Goal: Task Accomplishment & Management: Use online tool/utility

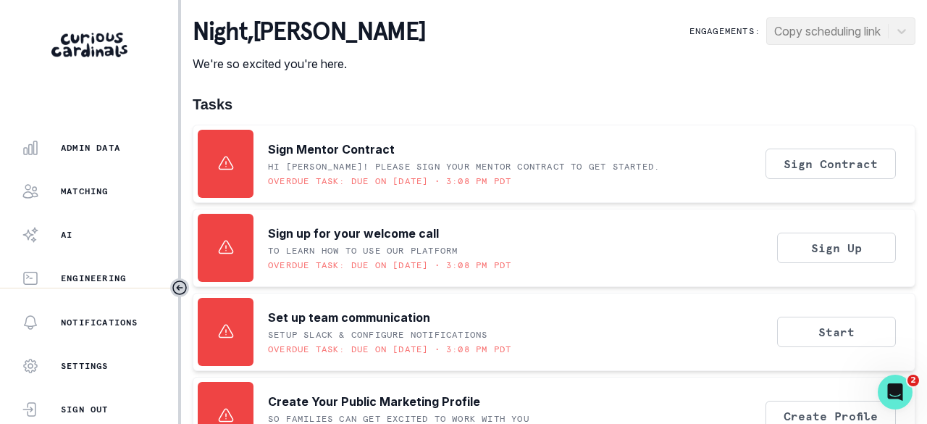
scroll to position [464, 0]
click at [101, 146] on p "Admin Data" at bounding box center [90, 144] width 59 height 12
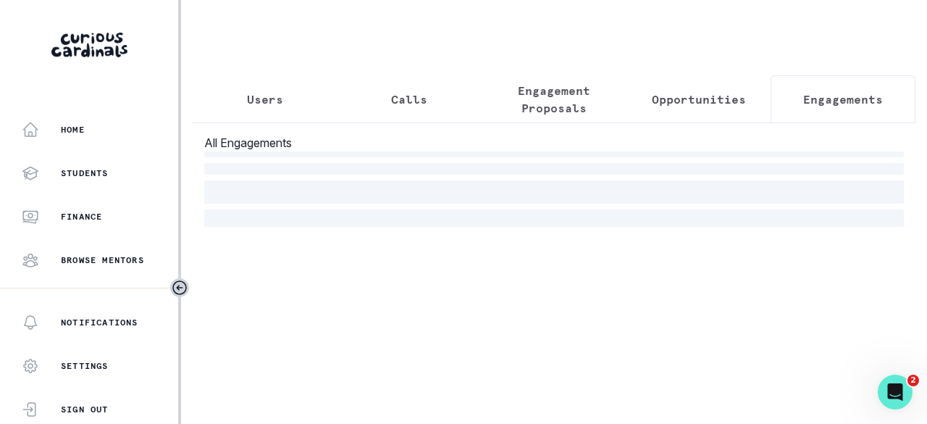
click at [842, 100] on p "Engagements" at bounding box center [843, 99] width 80 height 17
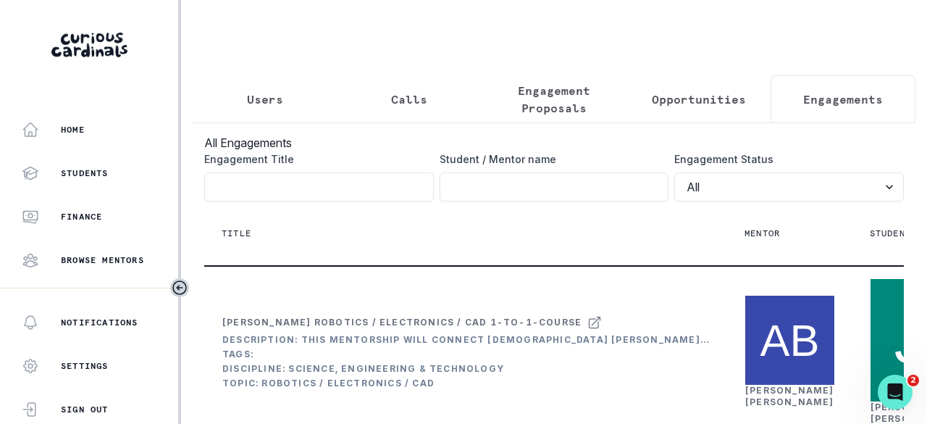
click at [510, 198] on input "Engagement Title" at bounding box center [555, 186] width 230 height 29
paste input "[PERSON_NAME]"
type input "[PERSON_NAME]"
click button "submit" at bounding box center [0, 0] width 0 height 0
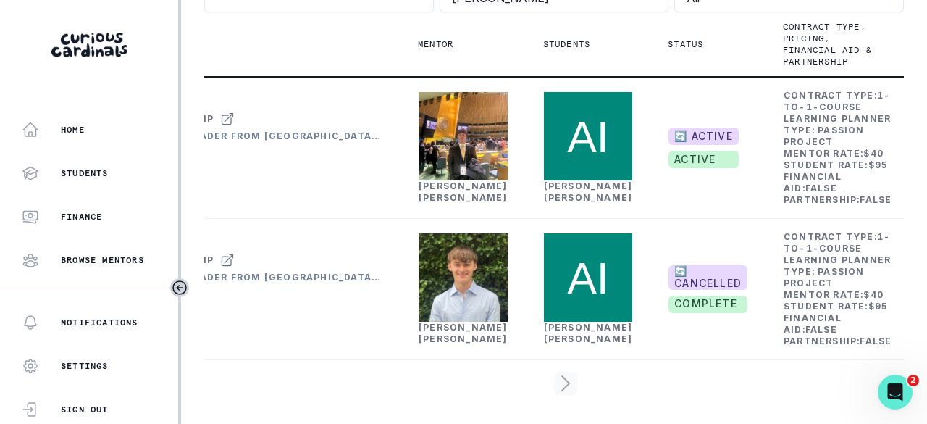
scroll to position [0, 287]
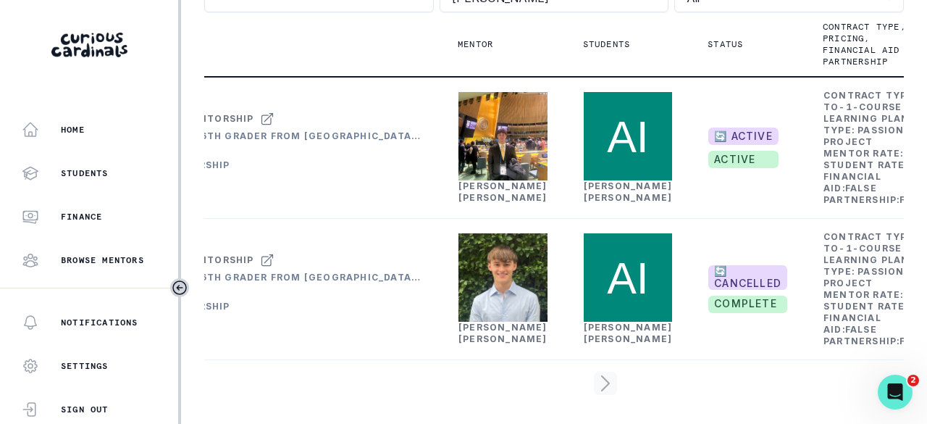
click at [472, 180] on link "[PERSON_NAME]" at bounding box center [503, 191] width 89 height 22
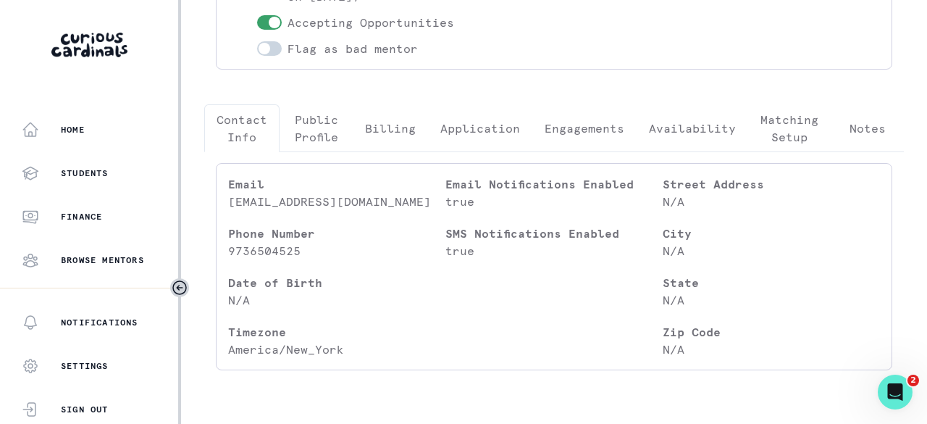
click at [596, 133] on p "Engagements" at bounding box center [585, 128] width 80 height 17
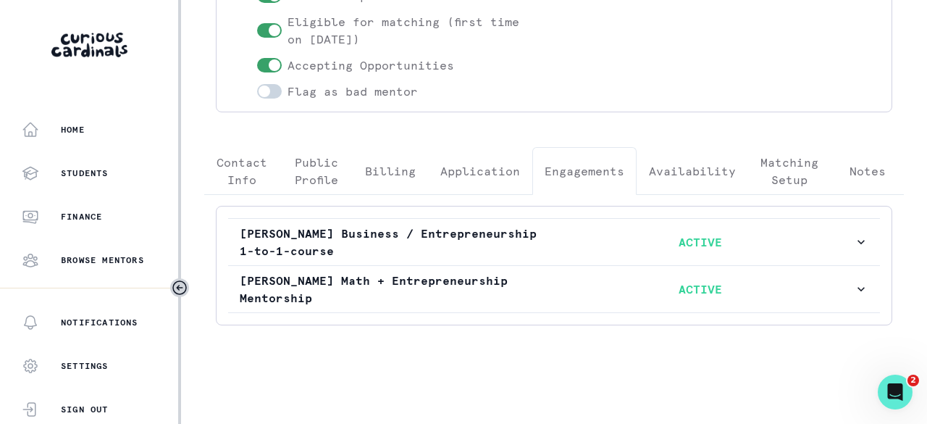
scroll to position [243, 0]
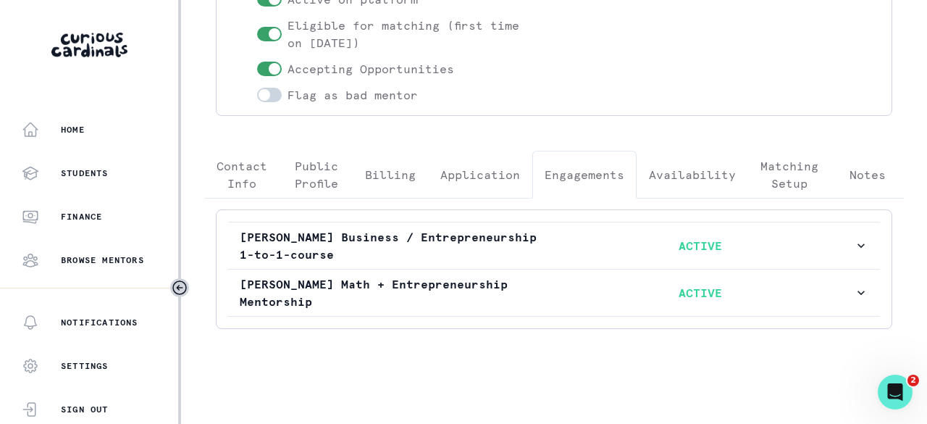
click at [499, 286] on p "[PERSON_NAME] Math + Entrepreneurship Mentorship" at bounding box center [393, 292] width 307 height 35
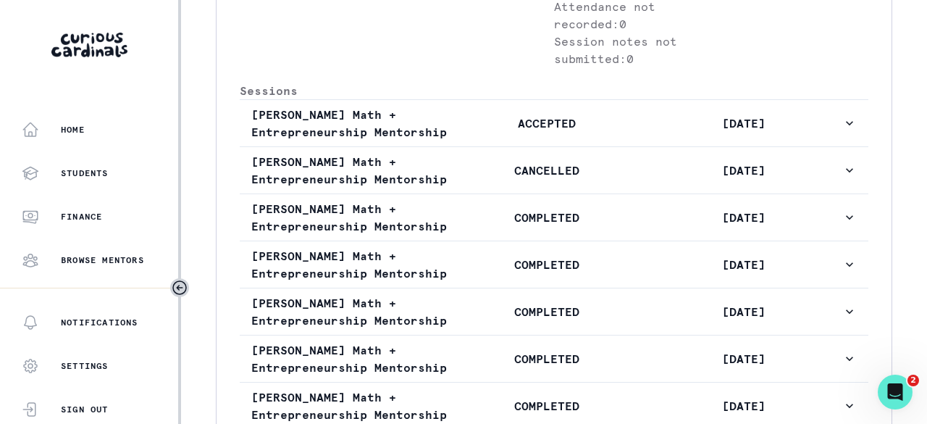
scroll to position [823, 0]
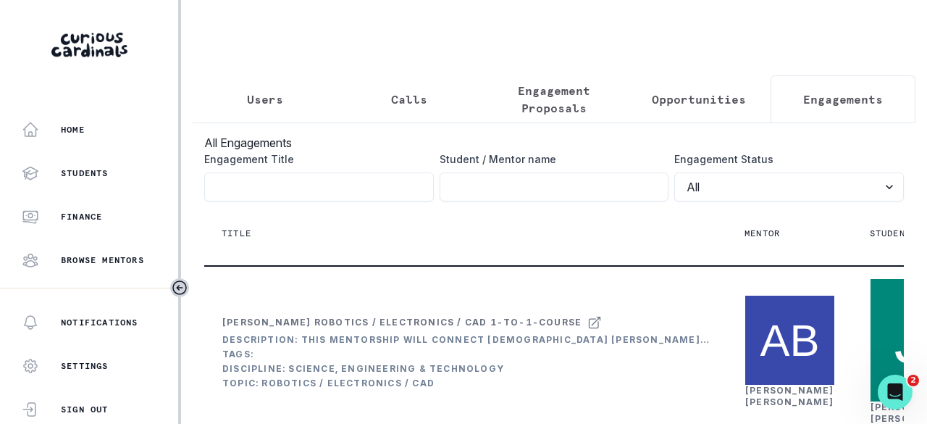
click at [567, 201] on input "Engagement Title" at bounding box center [555, 186] width 230 height 29
paste input "[PERSON_NAME]"
click at [475, 195] on input "[PERSON_NAME]" at bounding box center [555, 186] width 230 height 29
type input "[MEDICAL_DATA][PERSON_NAME]"
click button "submit" at bounding box center [0, 0] width 0 height 0
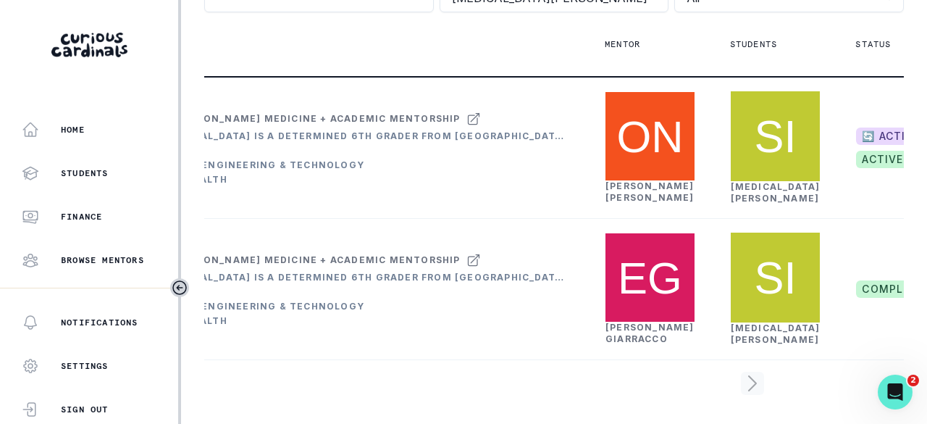
scroll to position [0, 280]
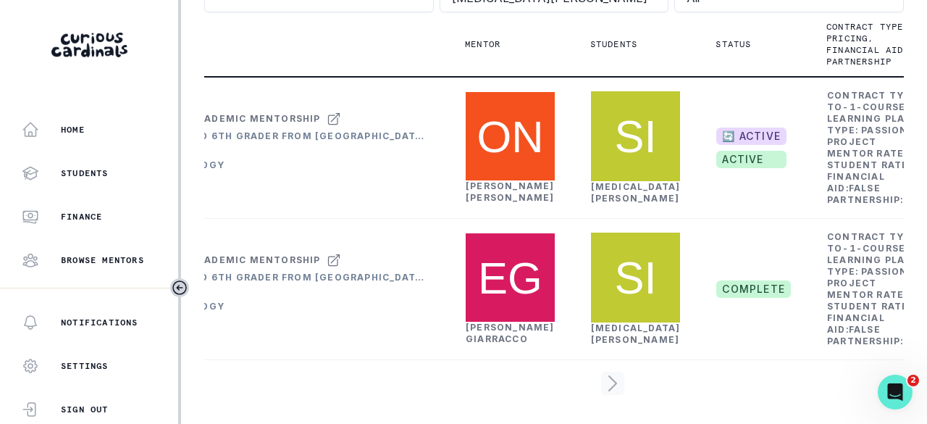
click at [497, 180] on link "[PERSON_NAME]" at bounding box center [510, 191] width 89 height 22
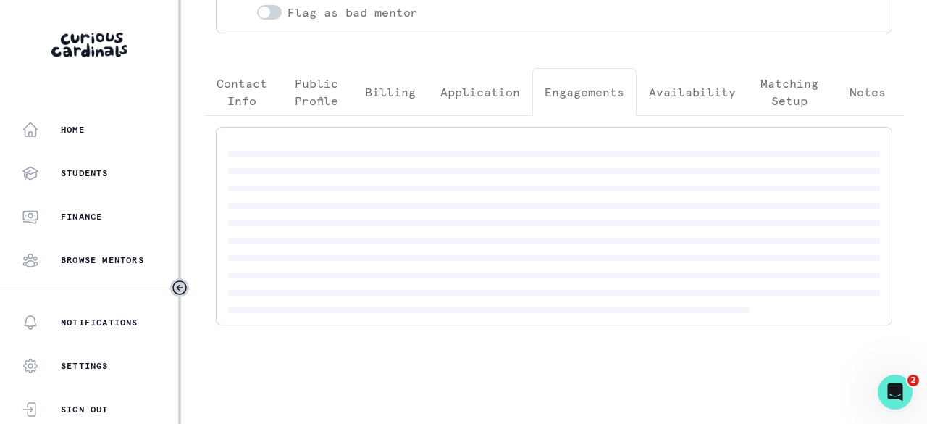
click at [585, 69] on button "Engagements" at bounding box center [584, 92] width 104 height 48
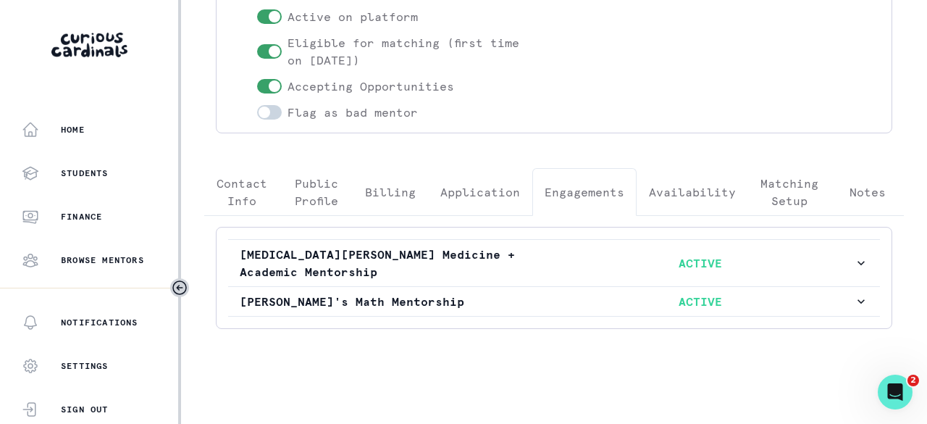
click at [527, 255] on p "[MEDICAL_DATA][PERSON_NAME] Medicine + Academic Mentorship" at bounding box center [393, 263] width 307 height 35
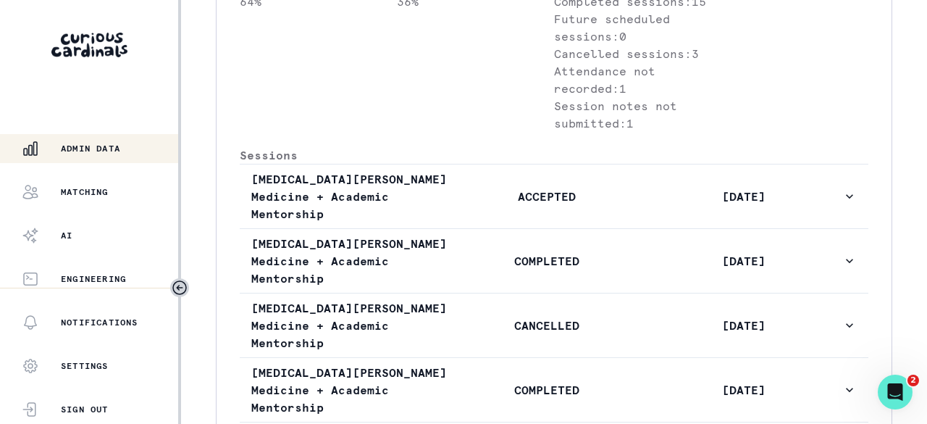
scroll to position [464, 0]
click at [121, 151] on div "Admin Data" at bounding box center [100, 143] width 156 height 17
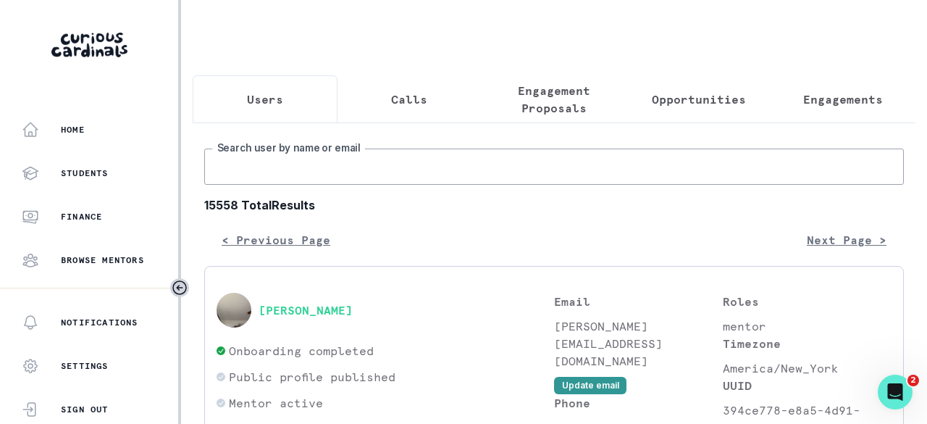
click at [371, 174] on input "Search user by name or email" at bounding box center [554, 167] width 700 height 36
paste input "[PERSON_NAME]"
type input "[PERSON_NAME]"
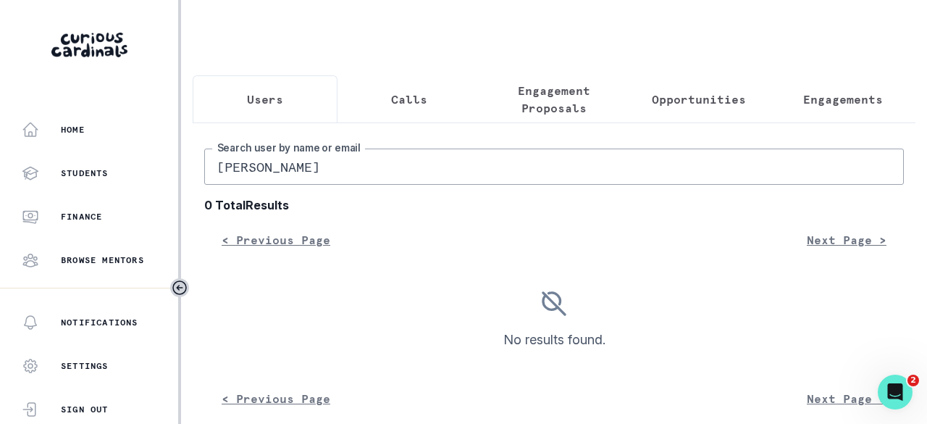
click at [356, 179] on input "[PERSON_NAME]" at bounding box center [554, 167] width 700 height 36
type input "nirmala"
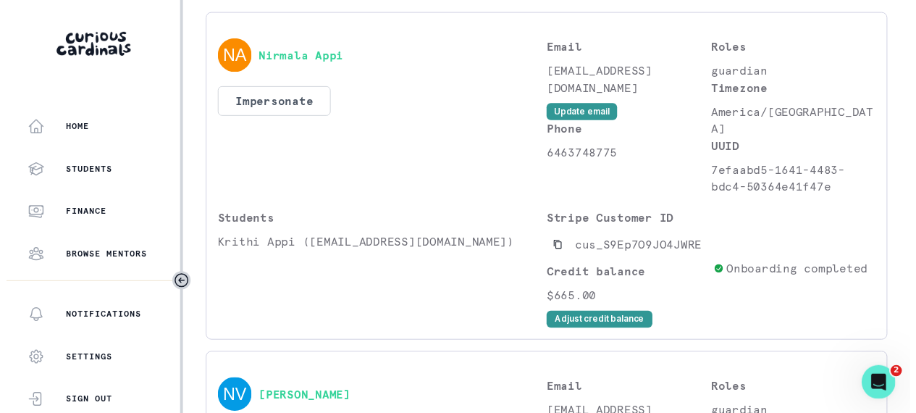
scroll to position [247, 0]
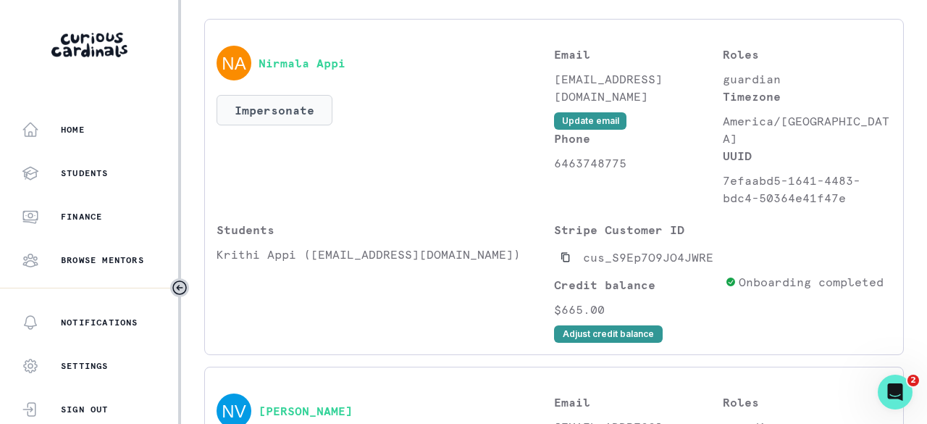
click at [291, 120] on button "Impersonate" at bounding box center [275, 110] width 116 height 30
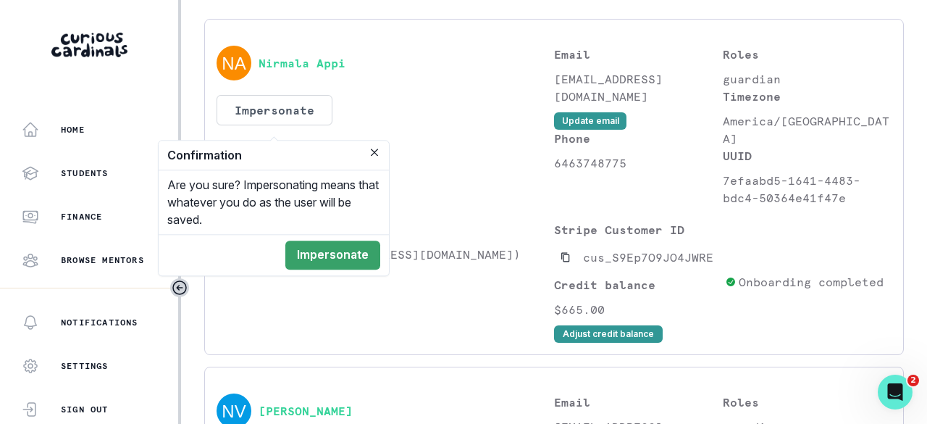
click at [326, 254] on button "Impersonate" at bounding box center [332, 255] width 95 height 29
